Goal: Transaction & Acquisition: Purchase product/service

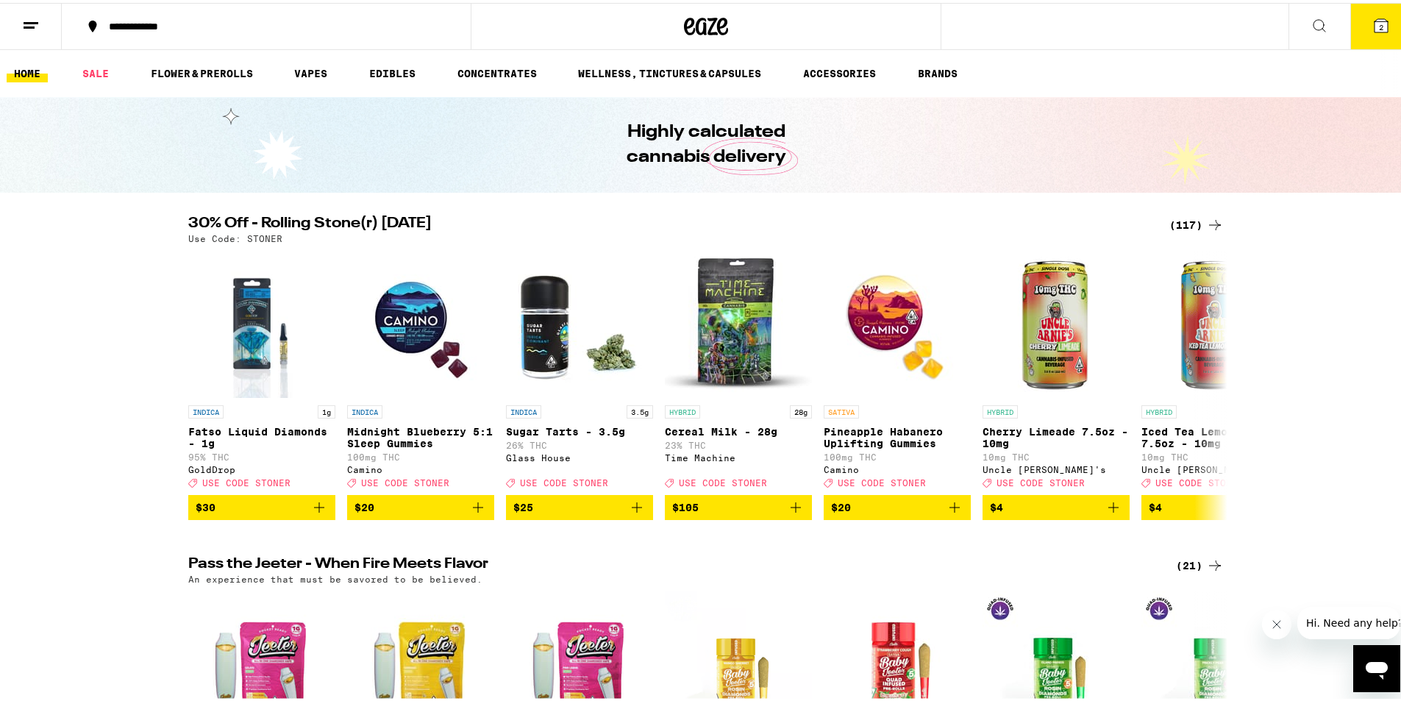
click at [1186, 217] on div "(117)" at bounding box center [1197, 222] width 54 height 18
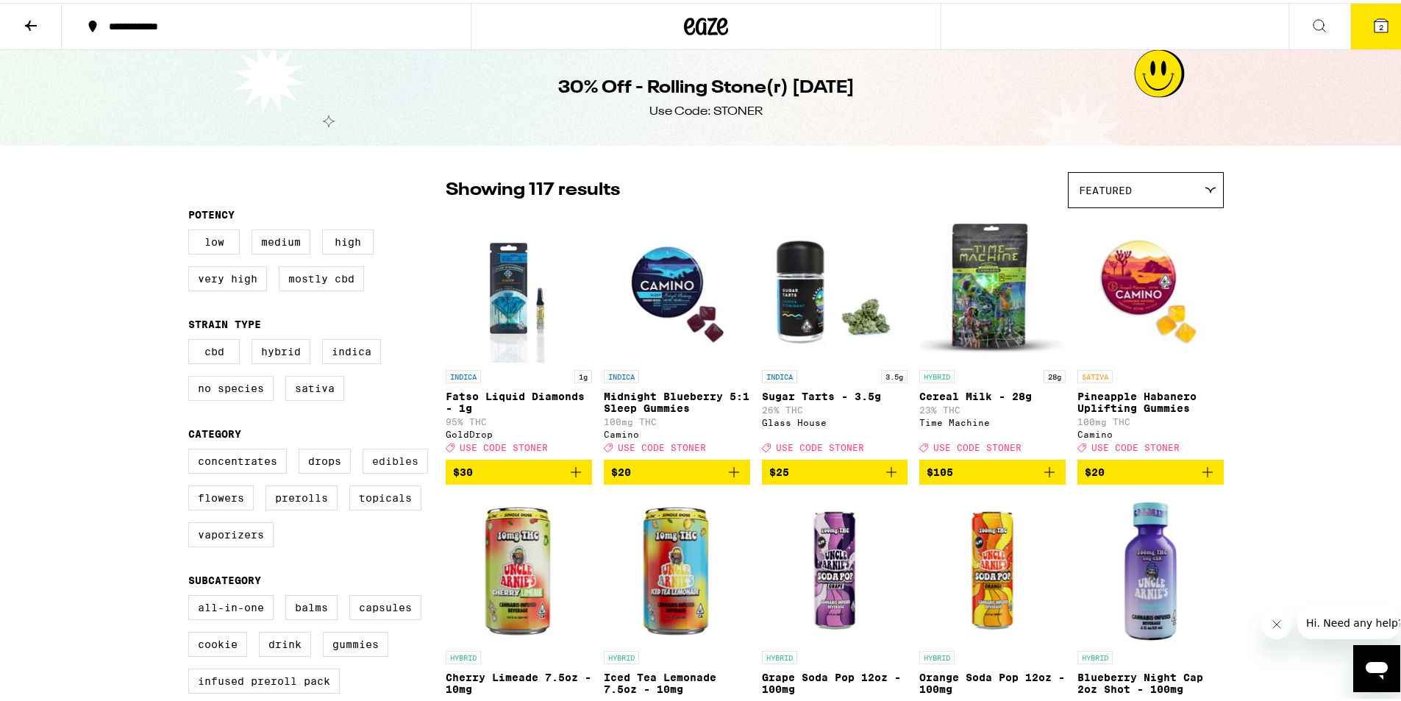
click at [387, 471] on label "Edibles" at bounding box center [395, 458] width 65 height 25
click at [192, 449] on input "Edibles" at bounding box center [191, 448] width 1 height 1
checkbox input "true"
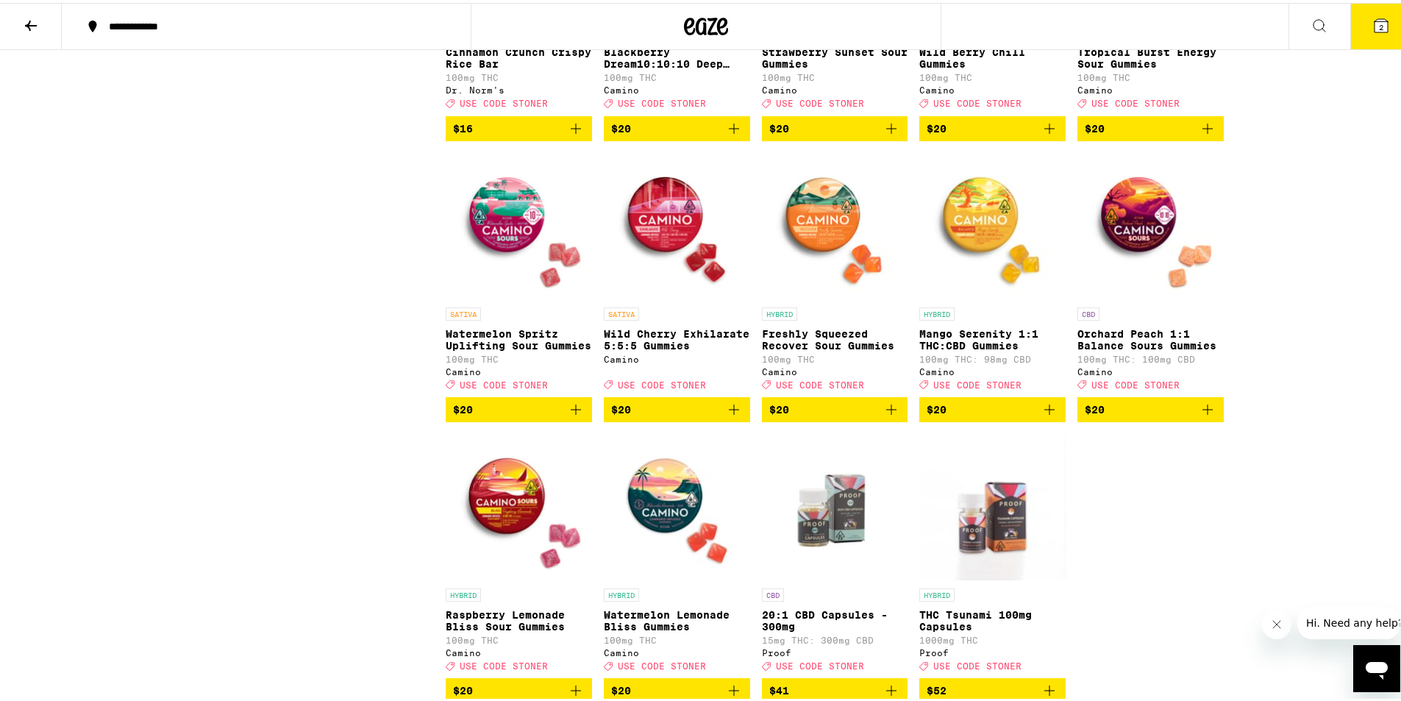
scroll to position [1618, 0]
